Goal: Task Accomplishment & Management: Use online tool/utility

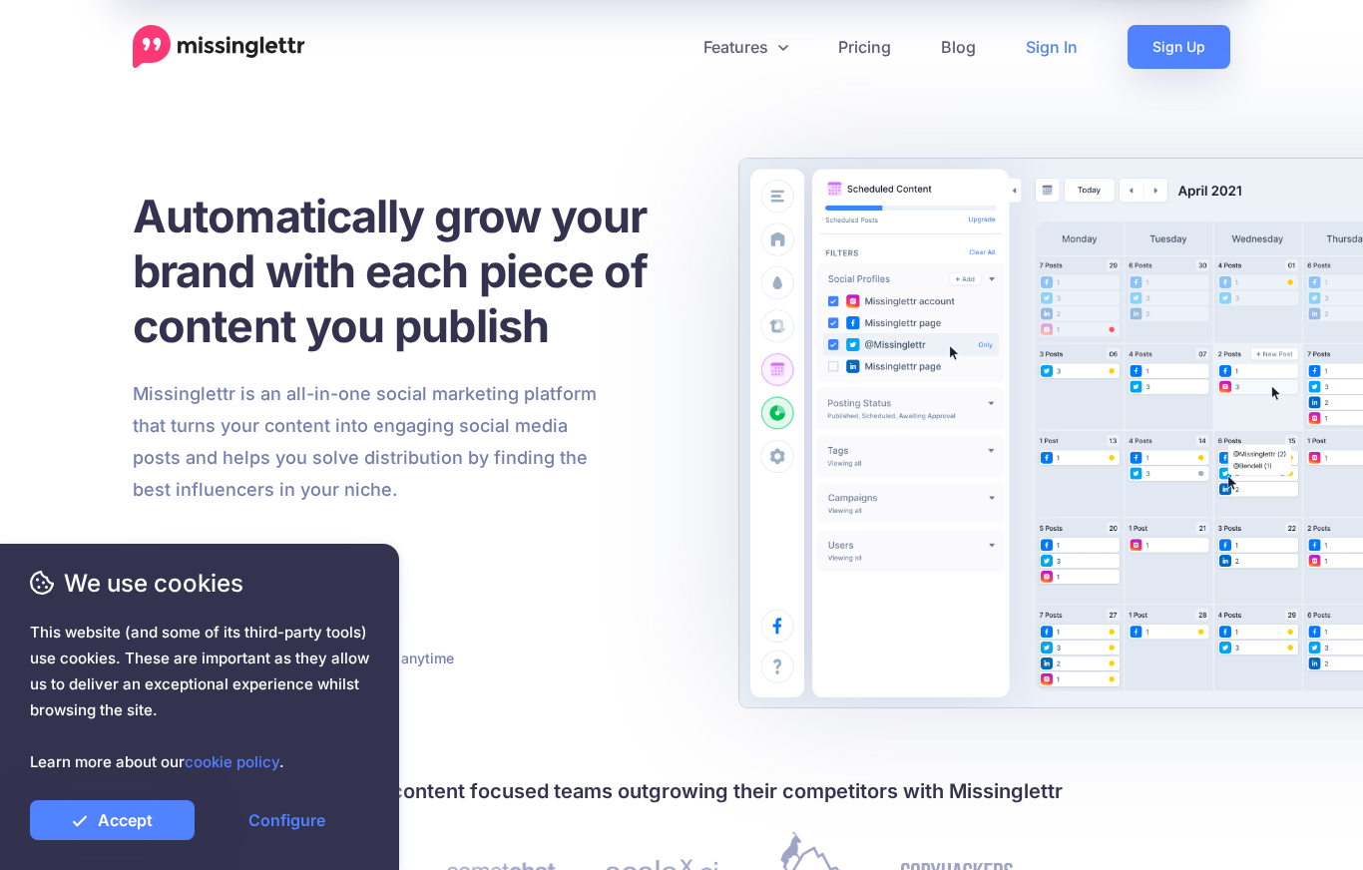
click at [1058, 55] on link "Sign In" at bounding box center [1052, 47] width 102 height 44
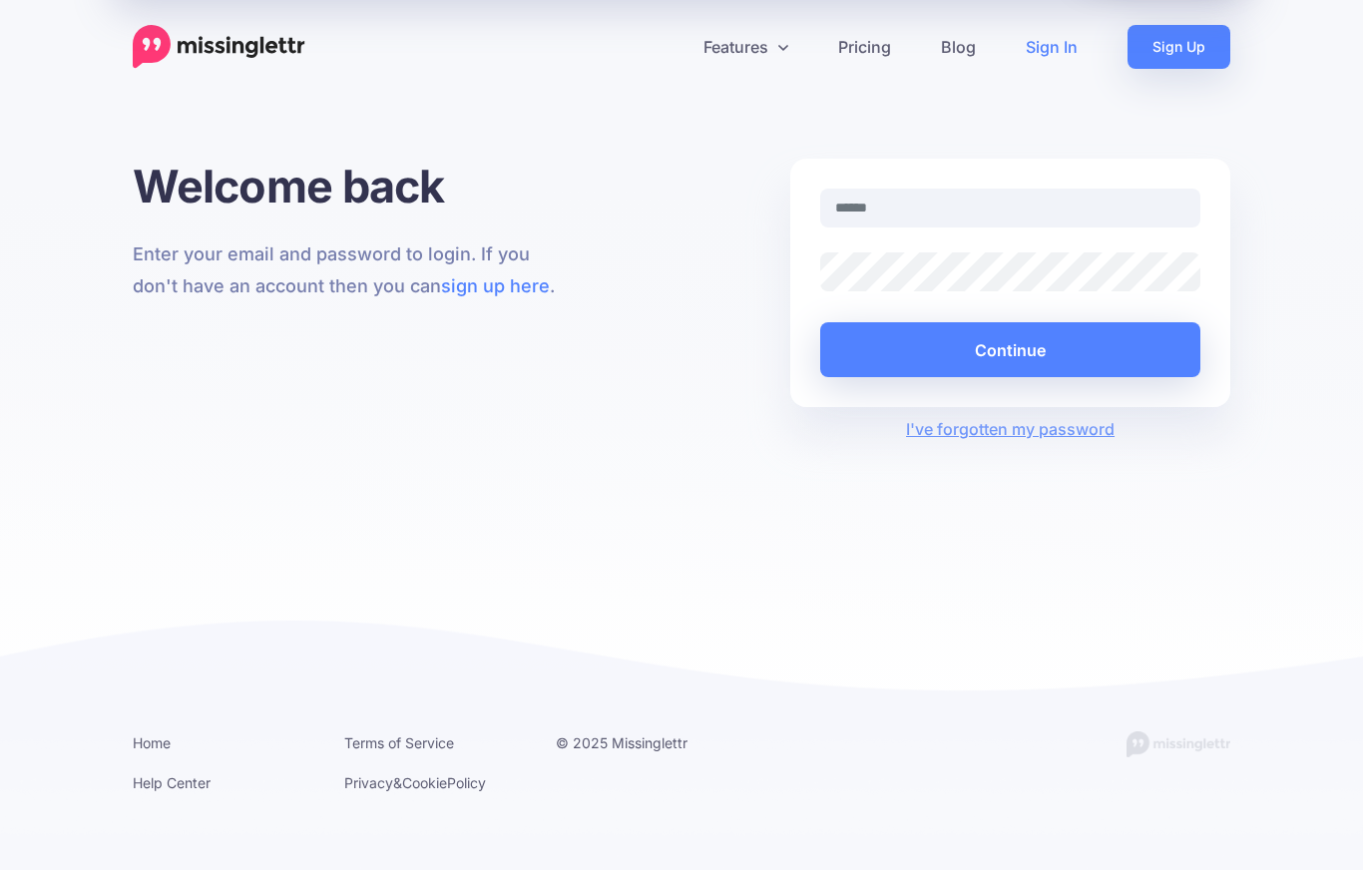
click at [862, 212] on input "text" at bounding box center [1010, 208] width 380 height 39
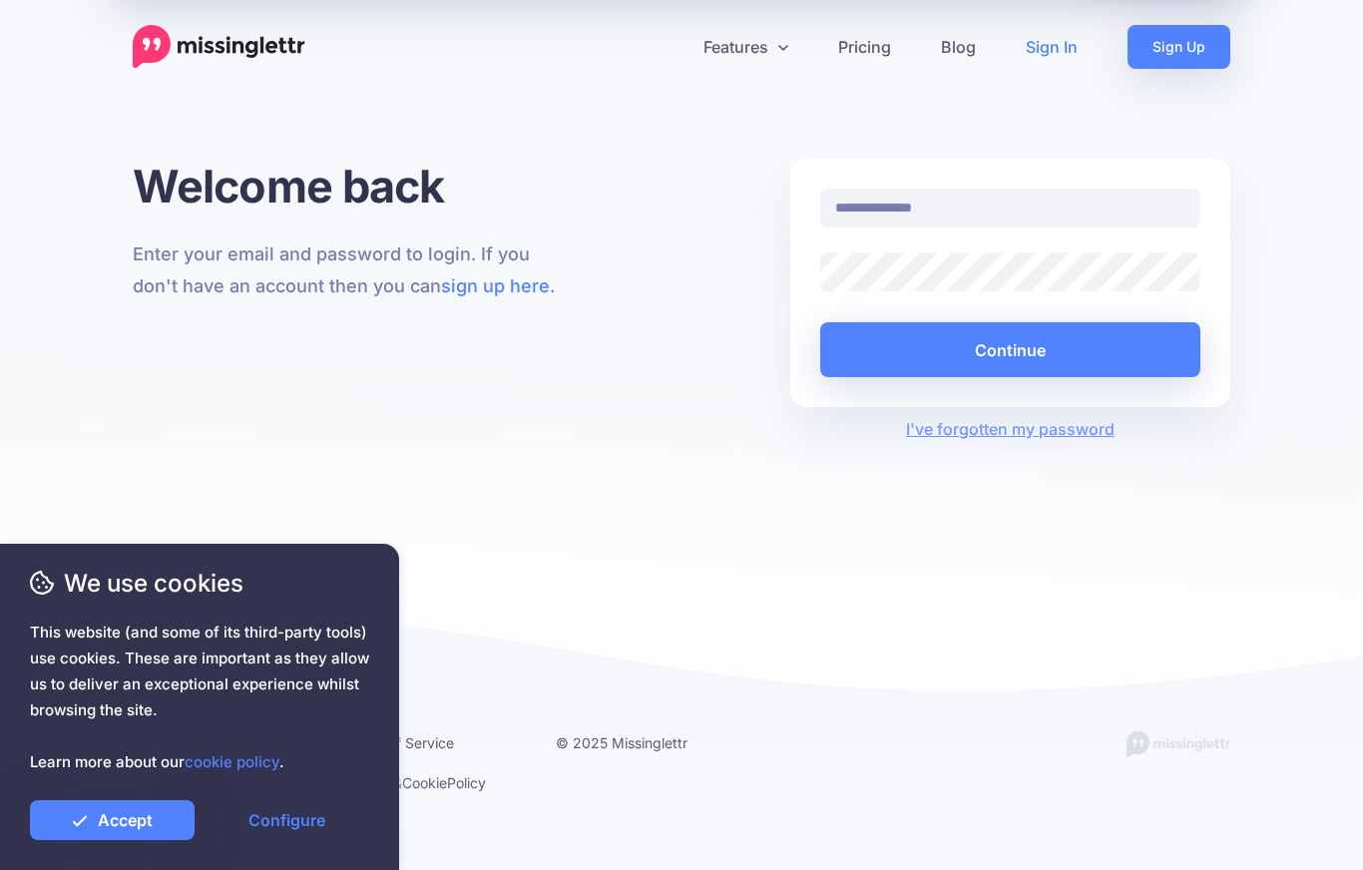
type input "**********"
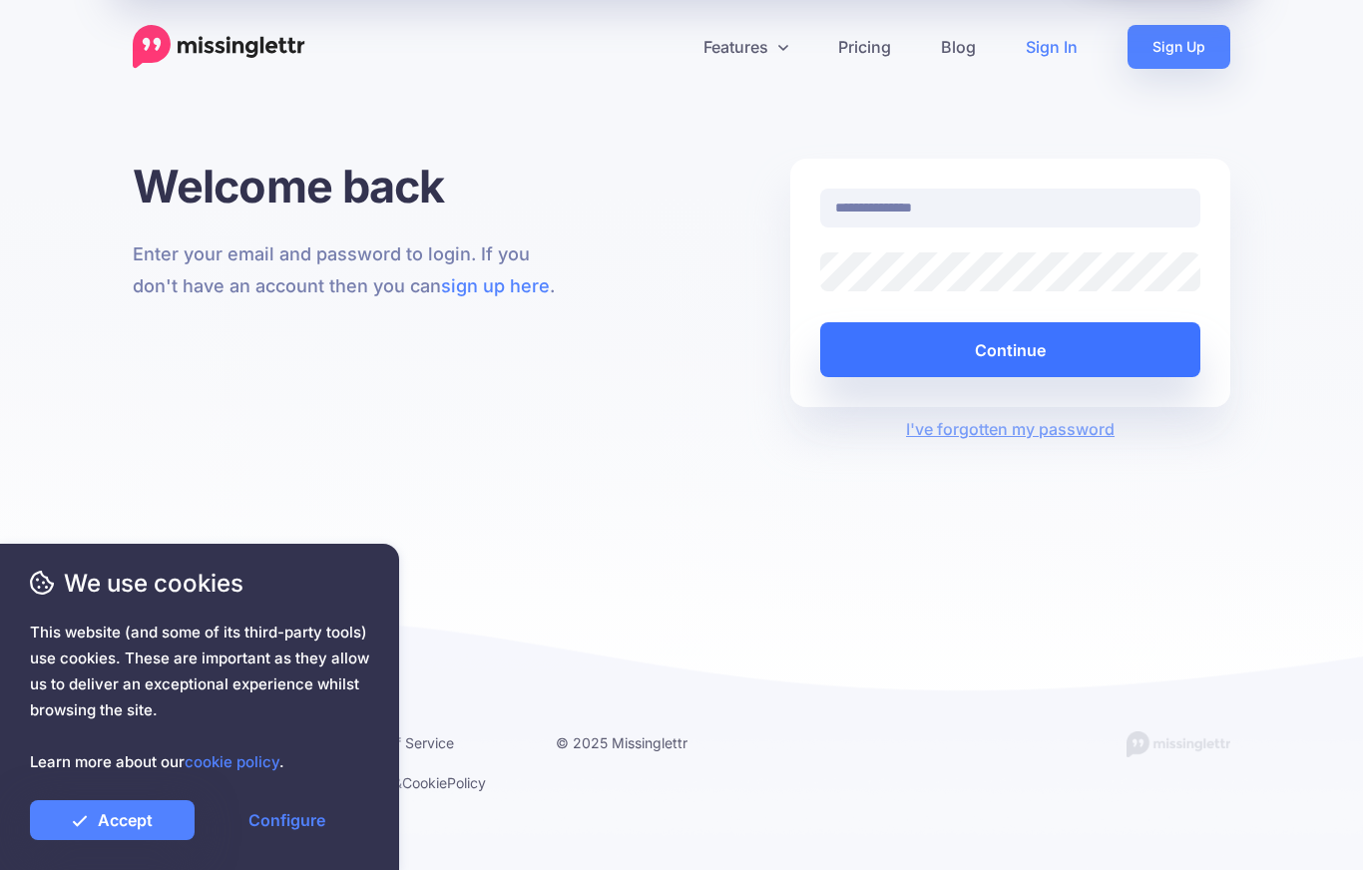
click at [1017, 340] on button "Continue" at bounding box center [1010, 349] width 380 height 55
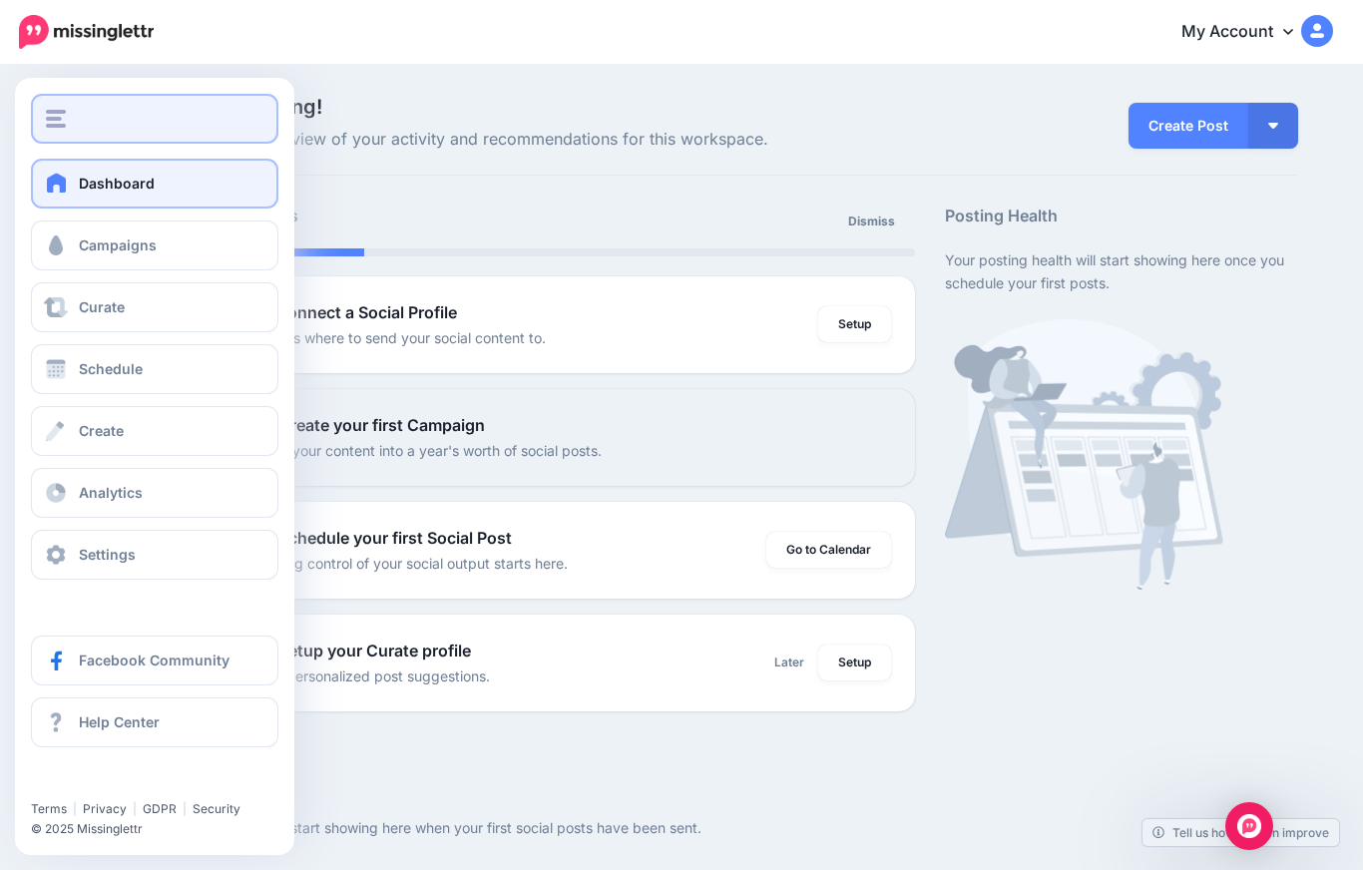
click at [64, 116] on img "button" at bounding box center [56, 119] width 20 height 18
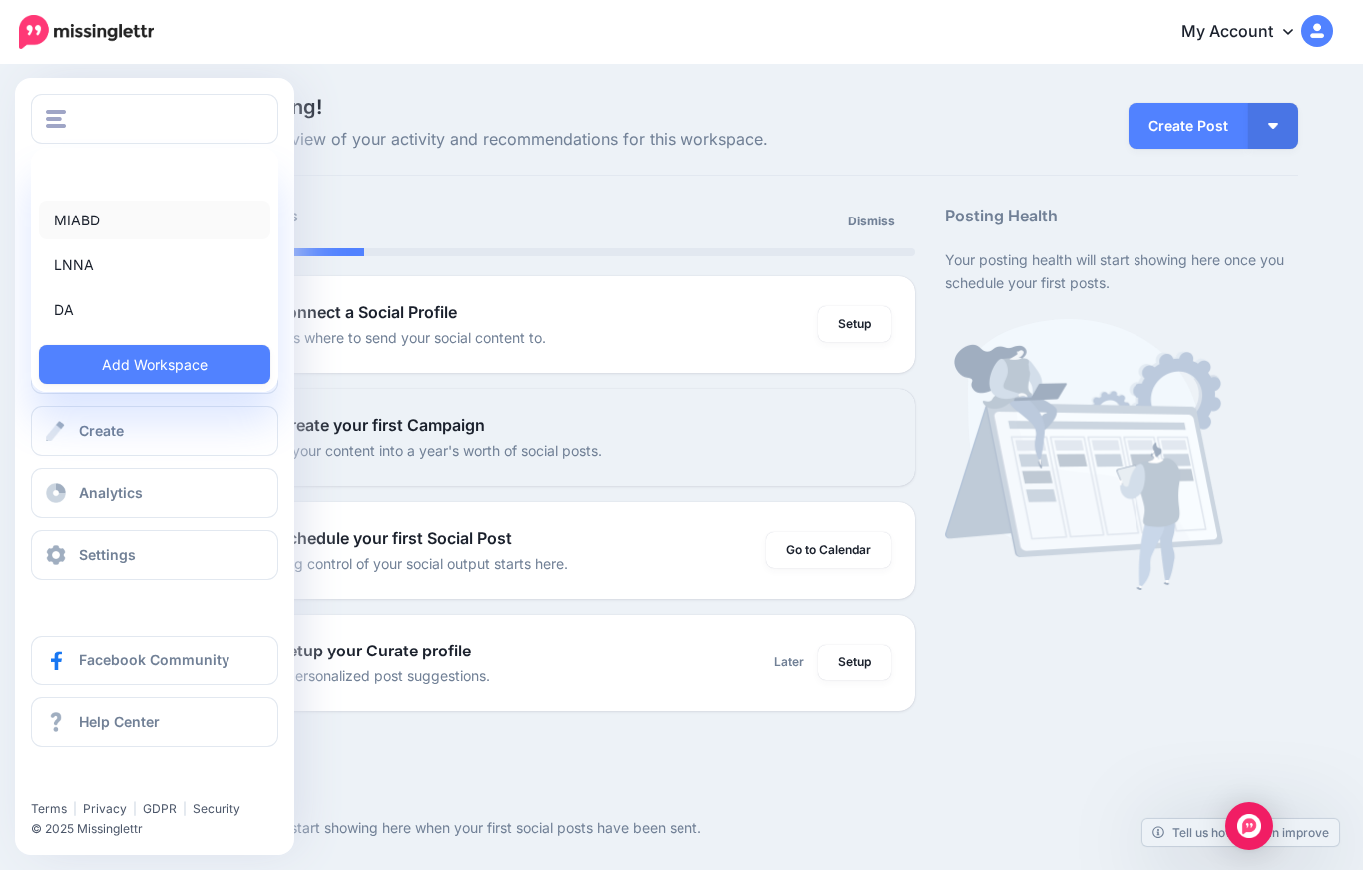
click at [95, 230] on link "MIABD" at bounding box center [155, 220] width 232 height 39
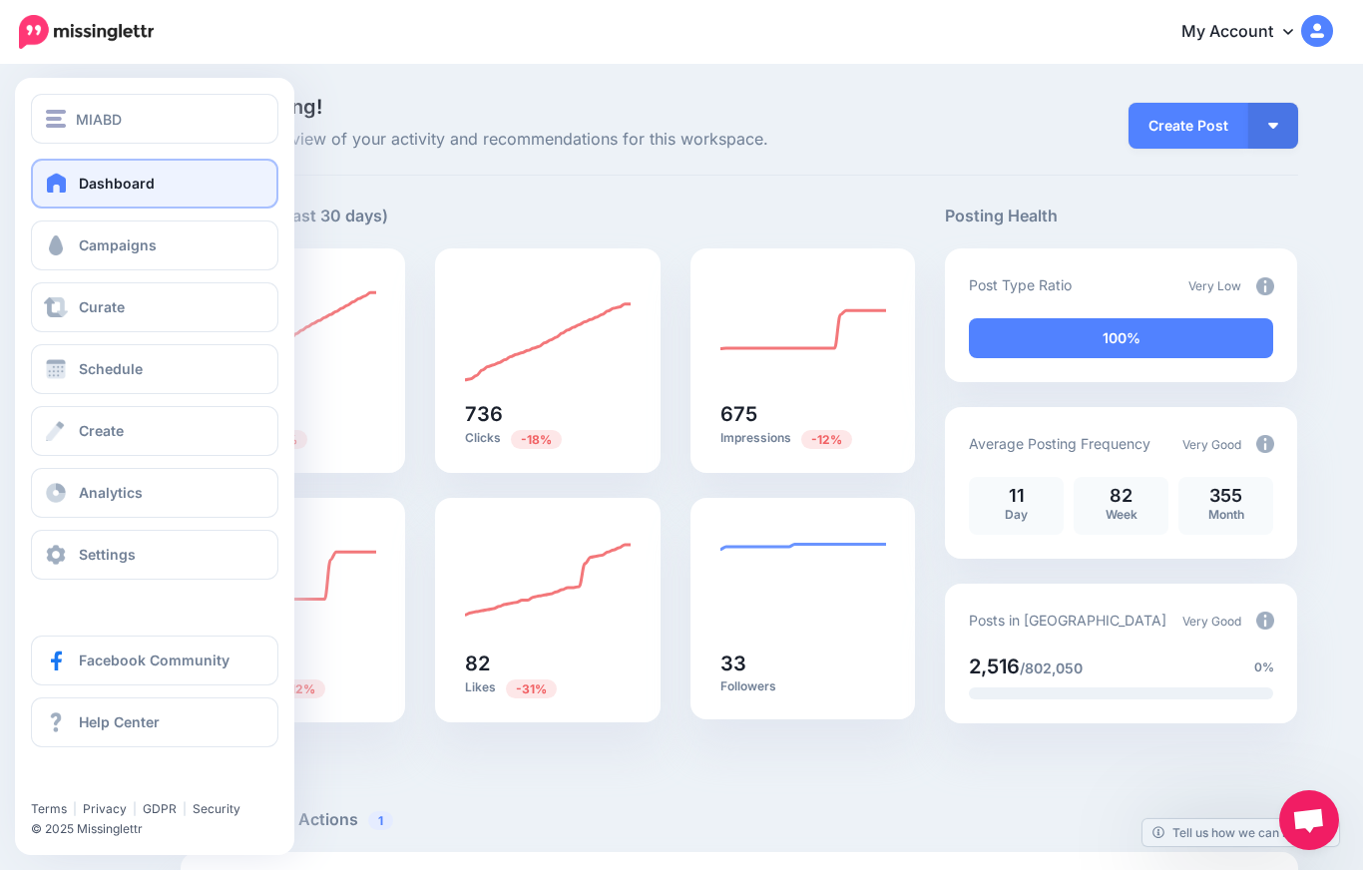
click at [59, 185] on span at bounding box center [57, 183] width 26 height 20
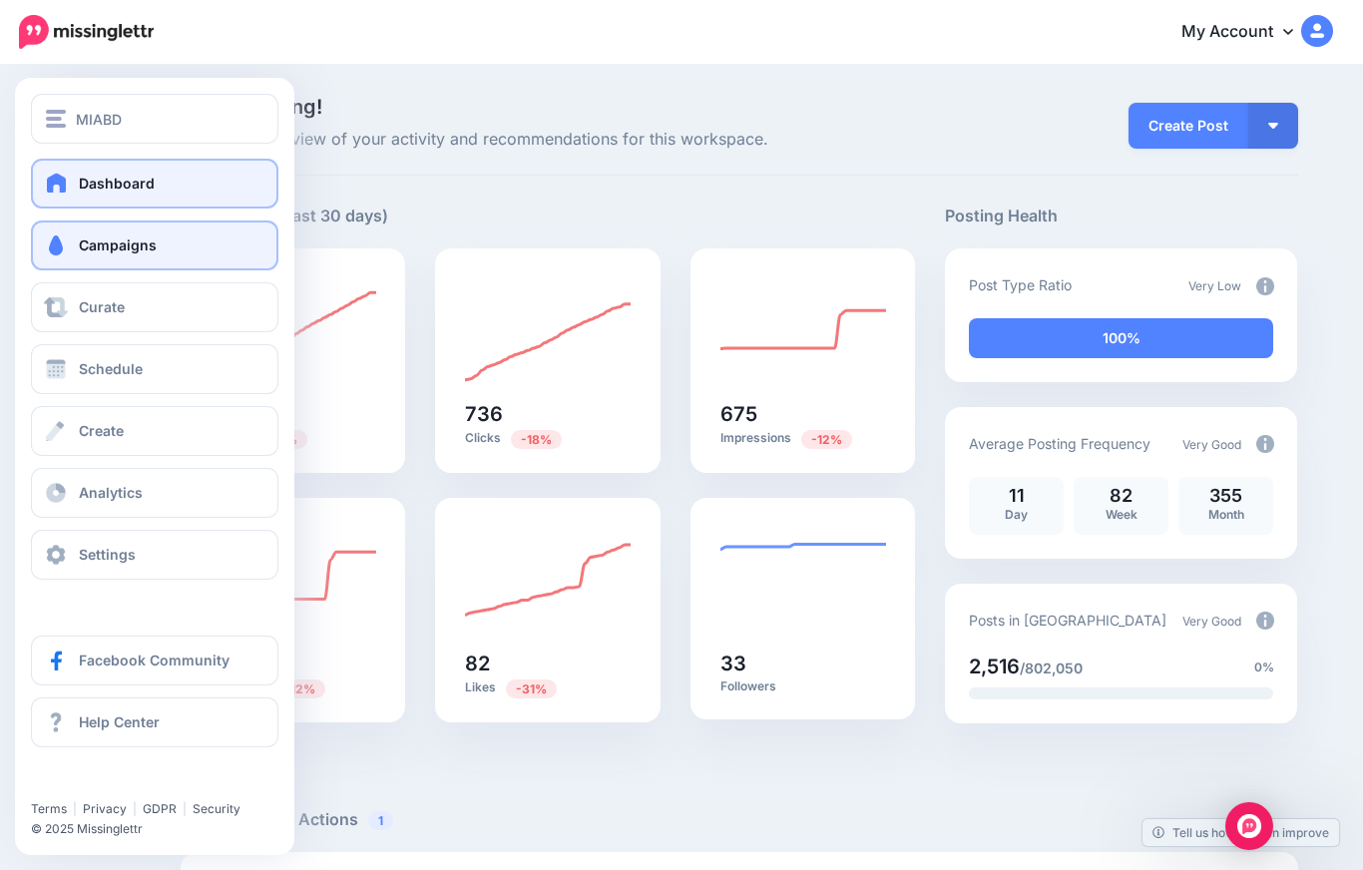
click at [50, 268] on link "Campaigns" at bounding box center [155, 246] width 248 height 50
click at [137, 248] on span "Campaigns" at bounding box center [118, 245] width 78 height 17
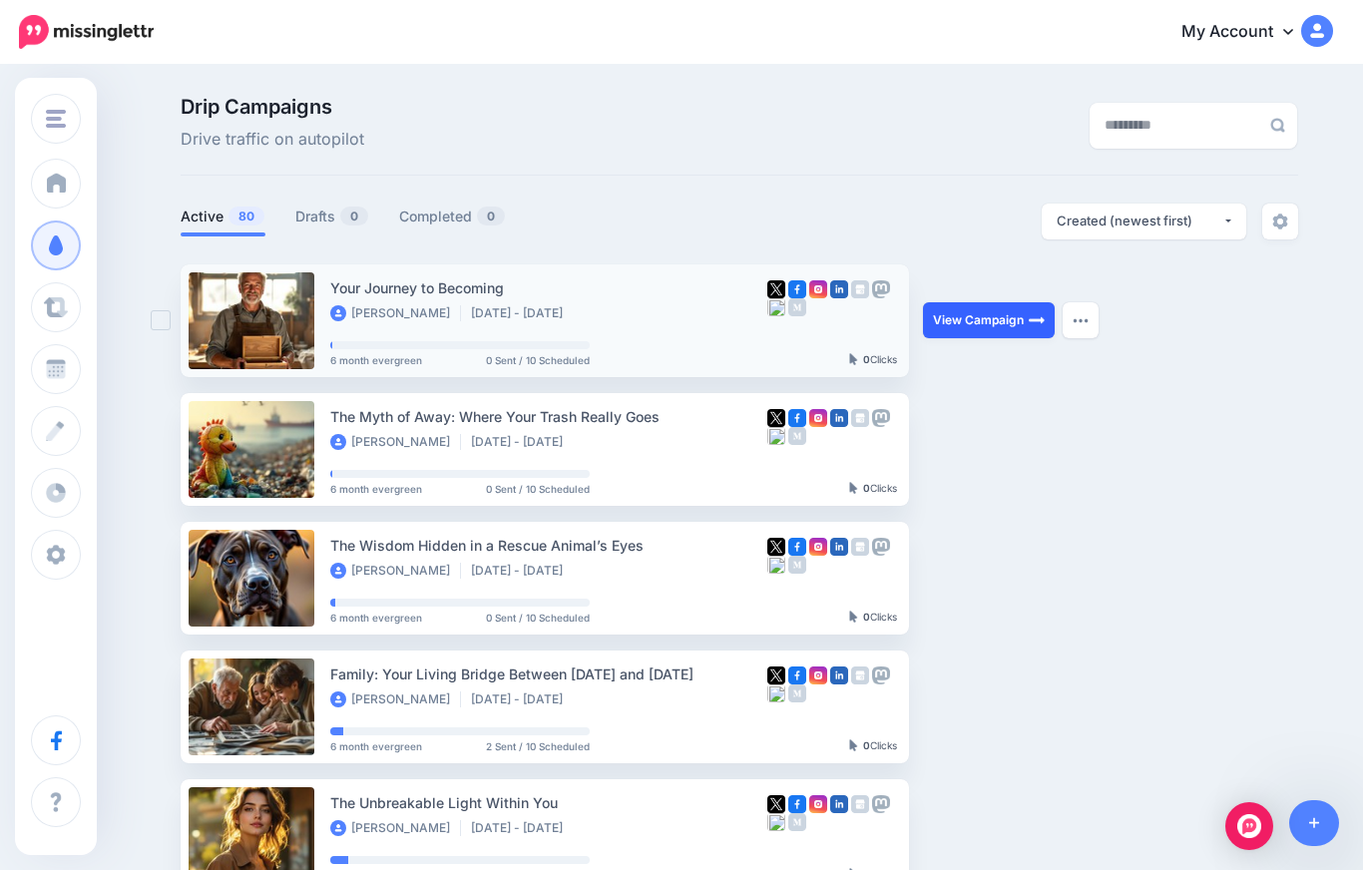
click at [984, 320] on link "View Campaign" at bounding box center [989, 320] width 132 height 36
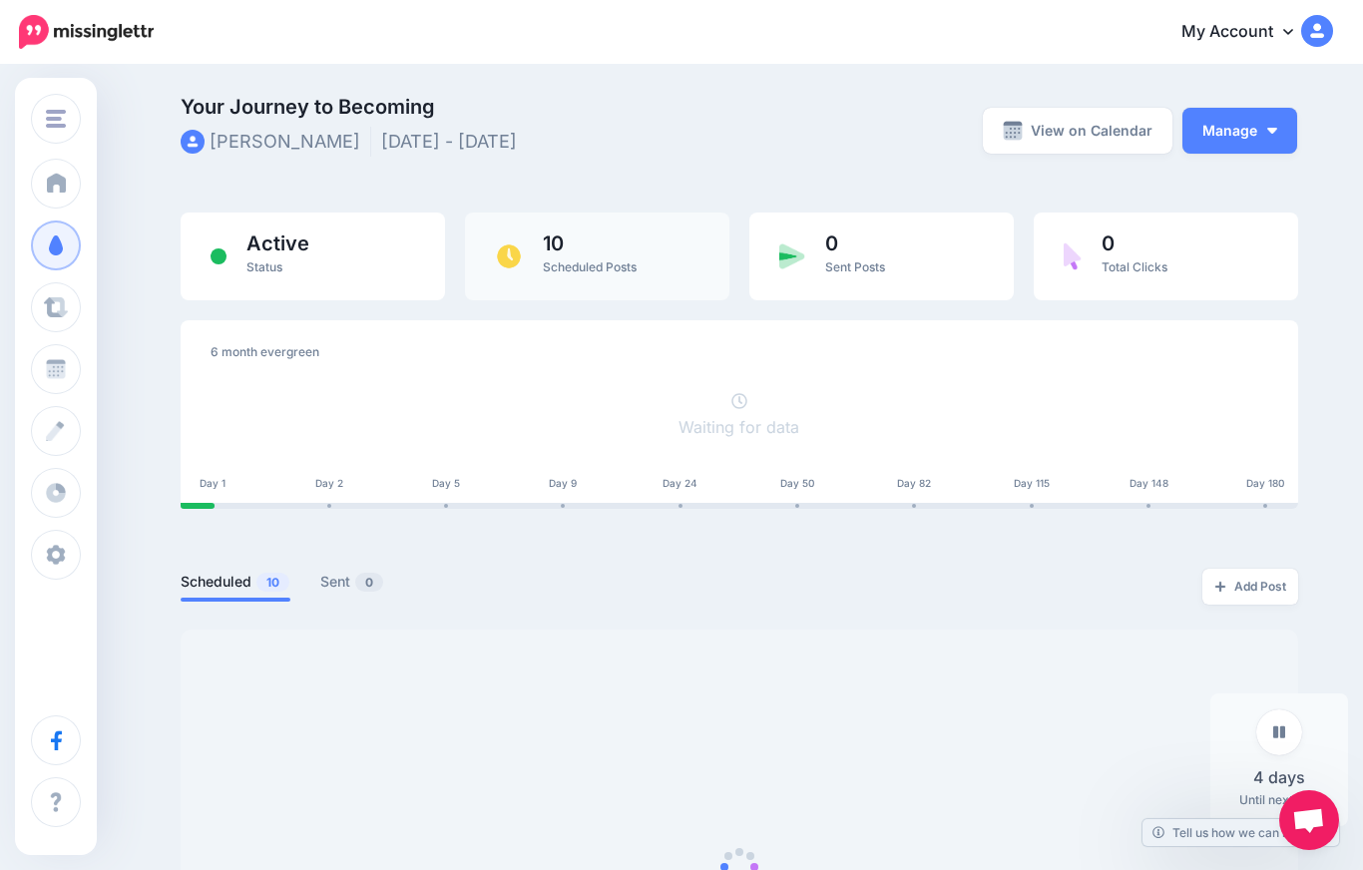
click at [614, 261] on span "Scheduled Posts" at bounding box center [590, 267] width 94 height 15
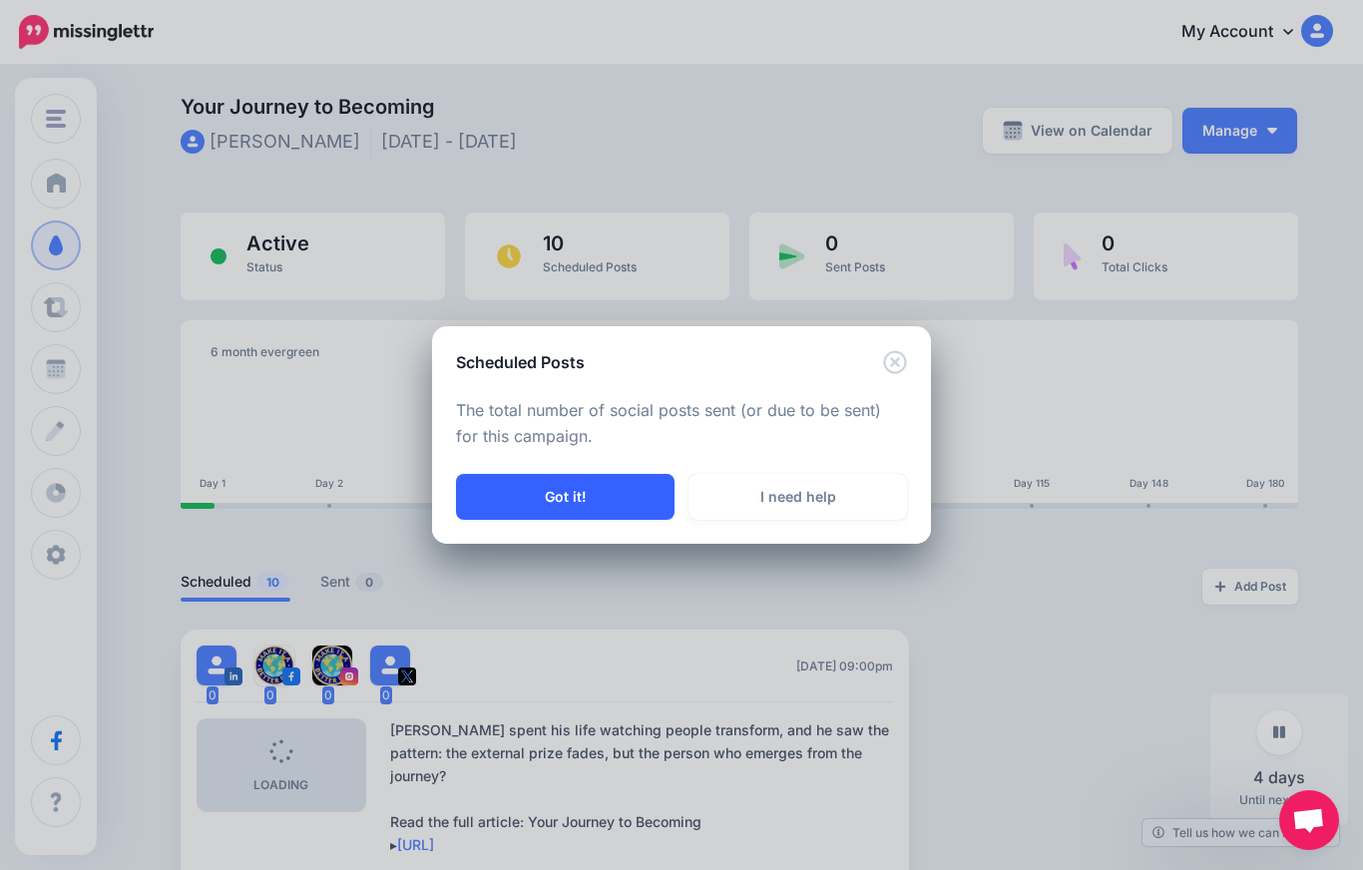
click at [553, 520] on button "Got it!" at bounding box center [565, 497] width 219 height 46
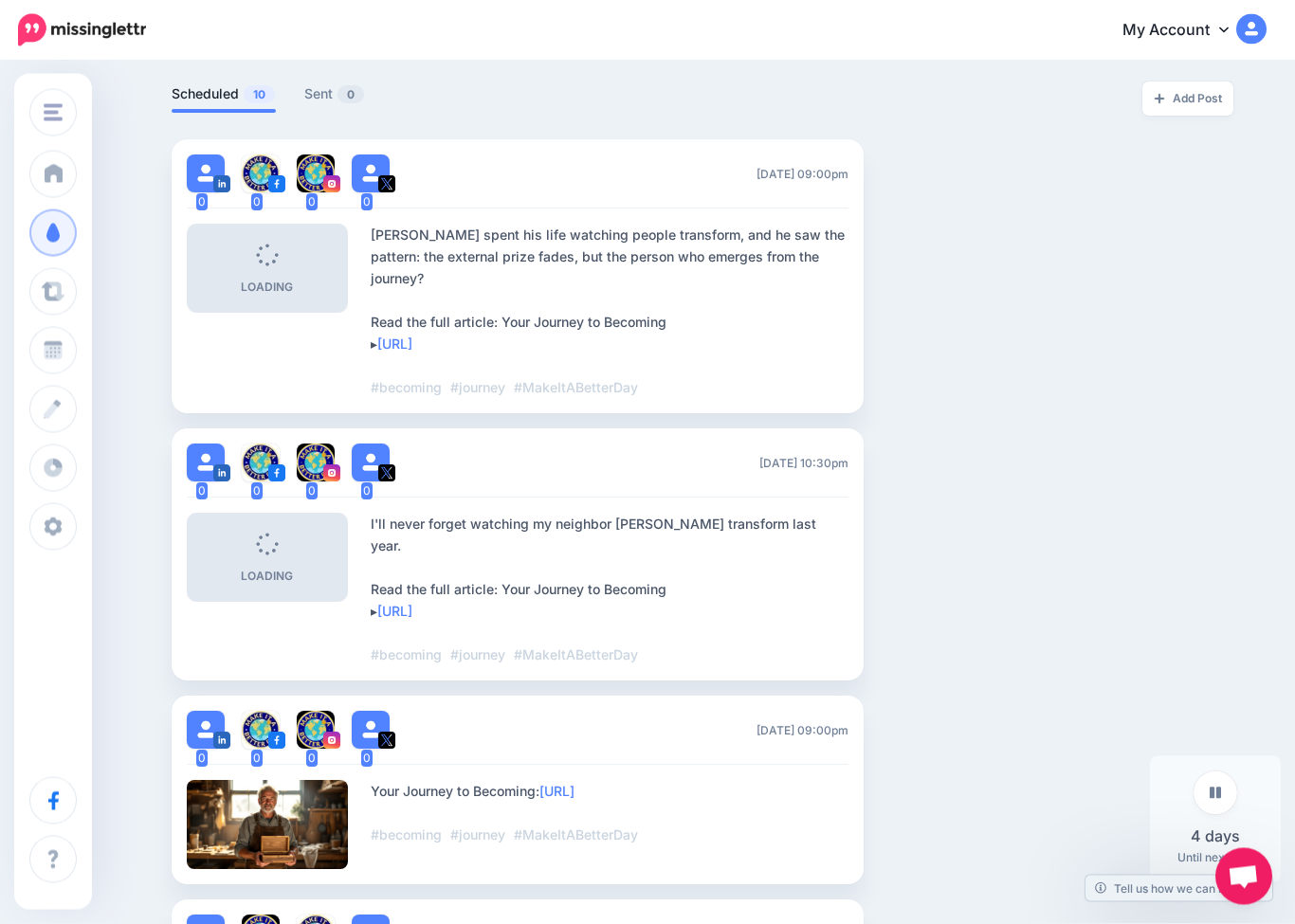
scroll to position [459, 0]
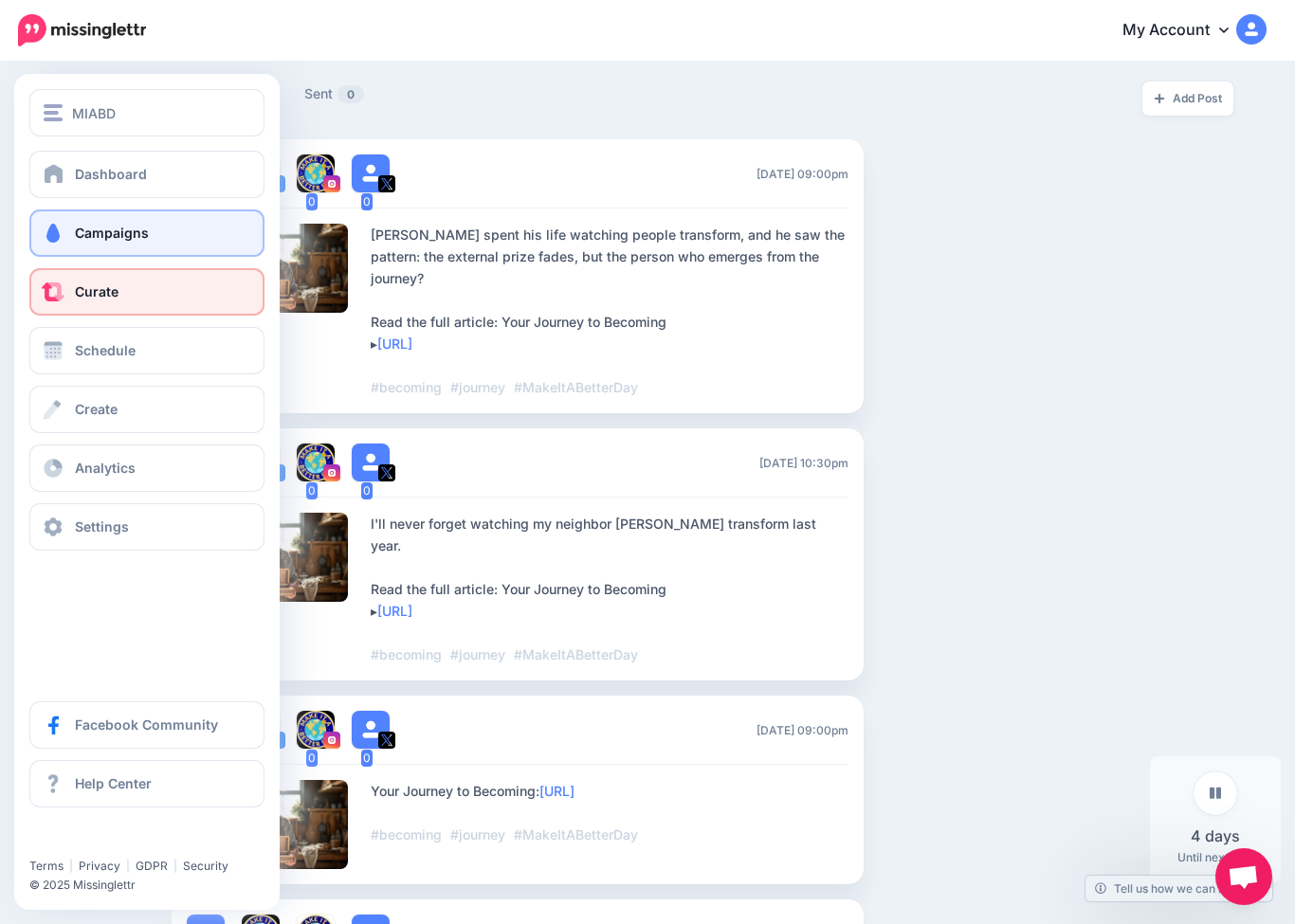
click at [50, 294] on span at bounding box center [53, 292] width 25 height 19
click at [163, 291] on link "Curate" at bounding box center [147, 292] width 236 height 47
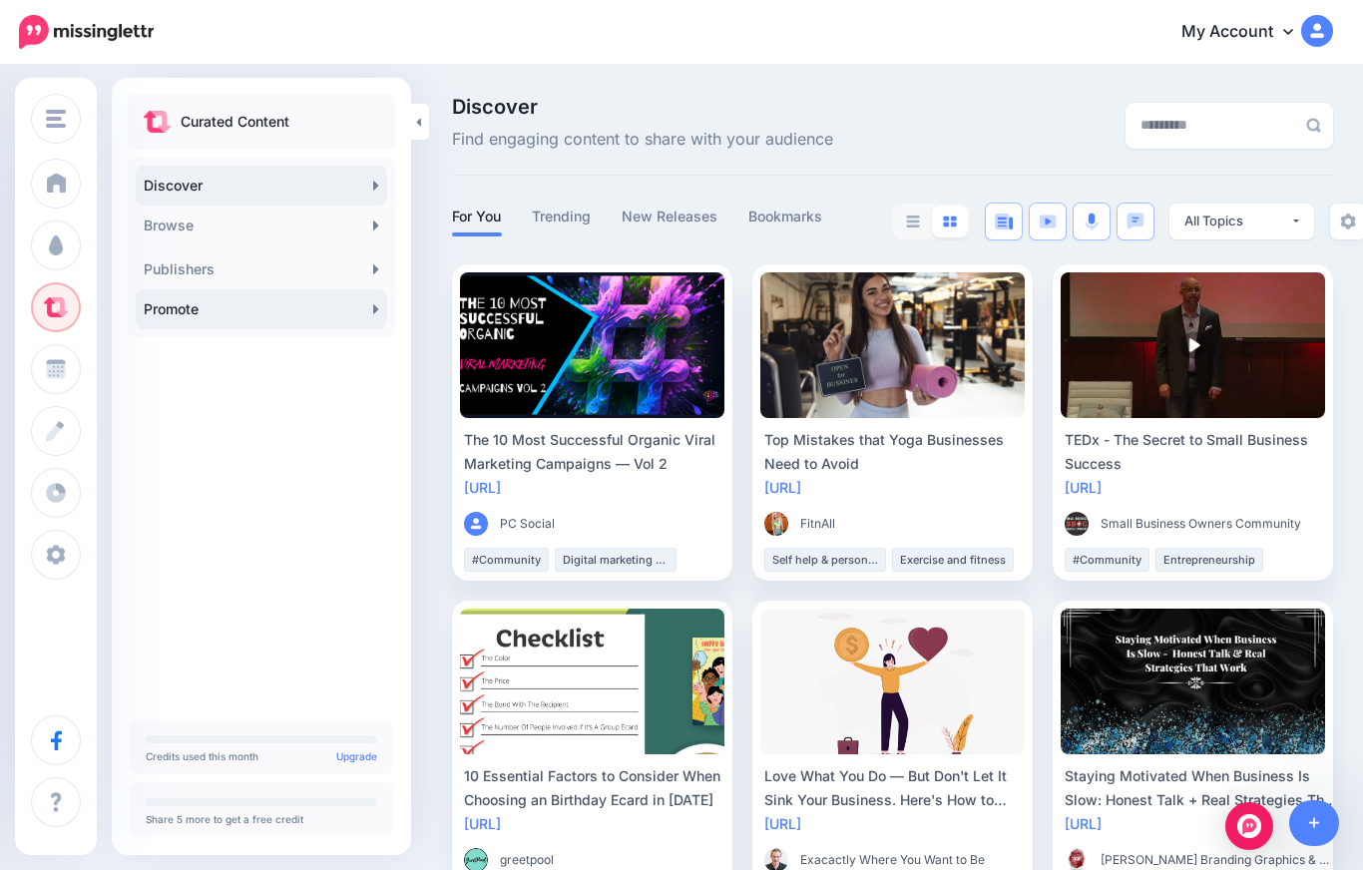
click at [195, 304] on link "Promote" at bounding box center [262, 309] width 252 height 40
